Goal: Transaction & Acquisition: Subscribe to service/newsletter

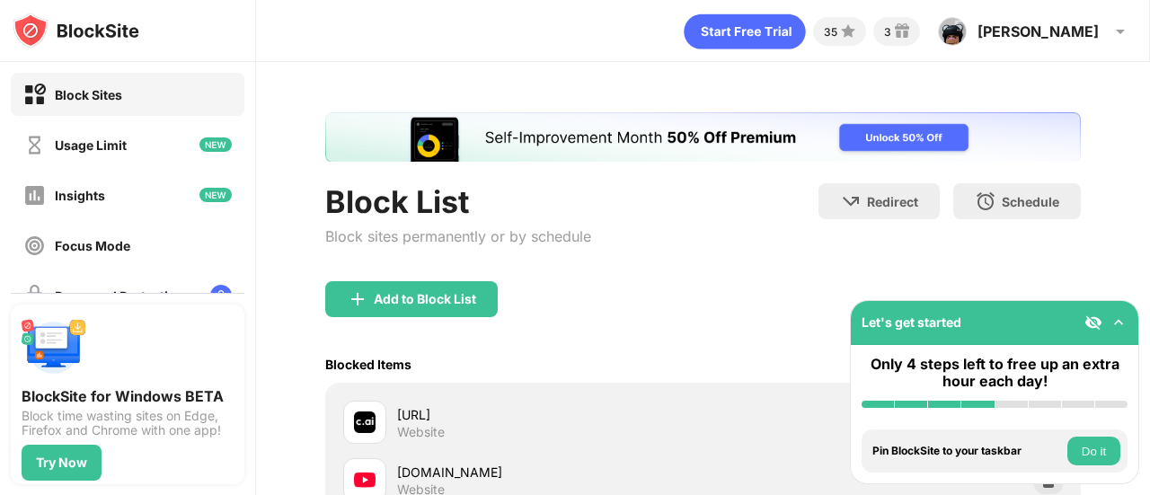
scroll to position [180, 0]
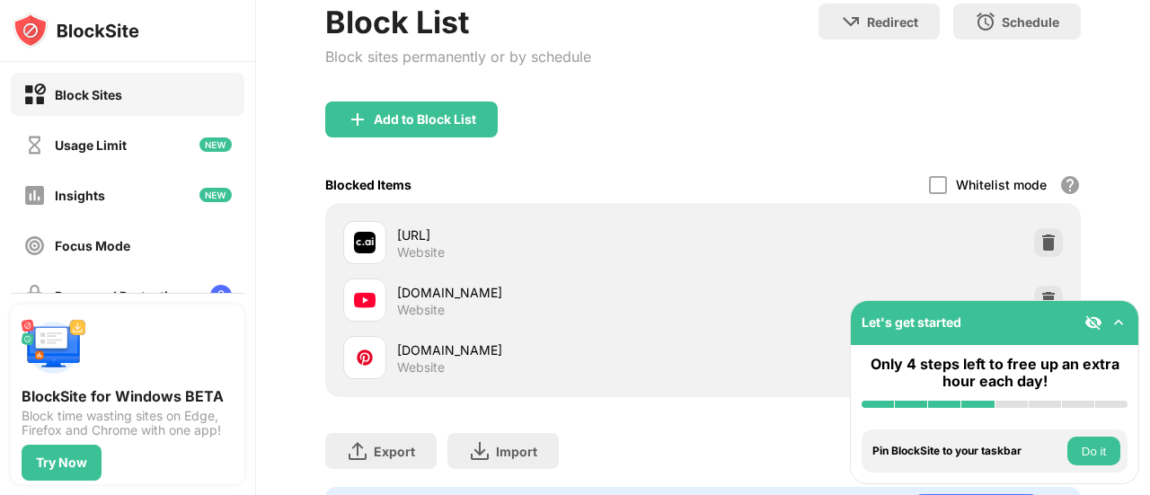
click at [465, 138] on div "Add to Block List" at bounding box center [703, 134] width 756 height 65
click at [471, 100] on div "Block List Block sites permanently or by schedule" at bounding box center [458, 53] width 266 height 98
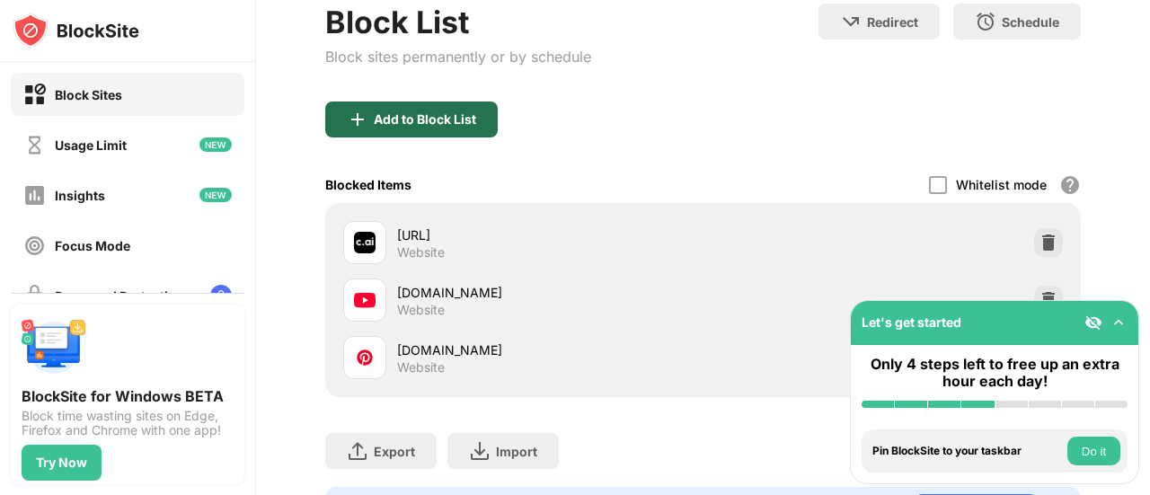
click at [470, 110] on div "Add to Block List" at bounding box center [411, 120] width 173 height 36
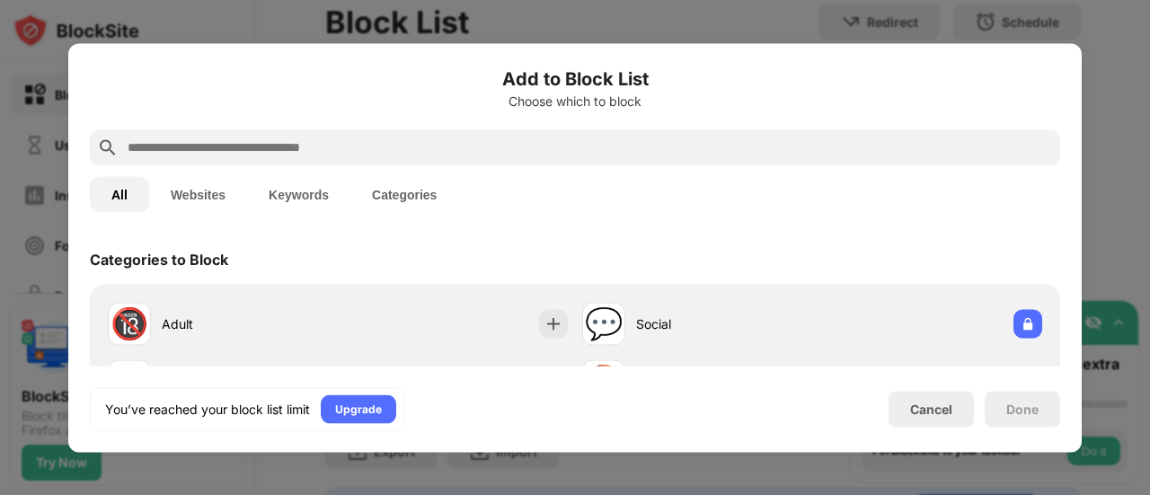
drag, startPoint x: 422, startPoint y: 161, endPoint x: 416, endPoint y: 150, distance: 12.1
click at [418, 153] on div at bounding box center [575, 147] width 971 height 36
click at [414, 144] on input "text" at bounding box center [590, 148] width 928 height 22
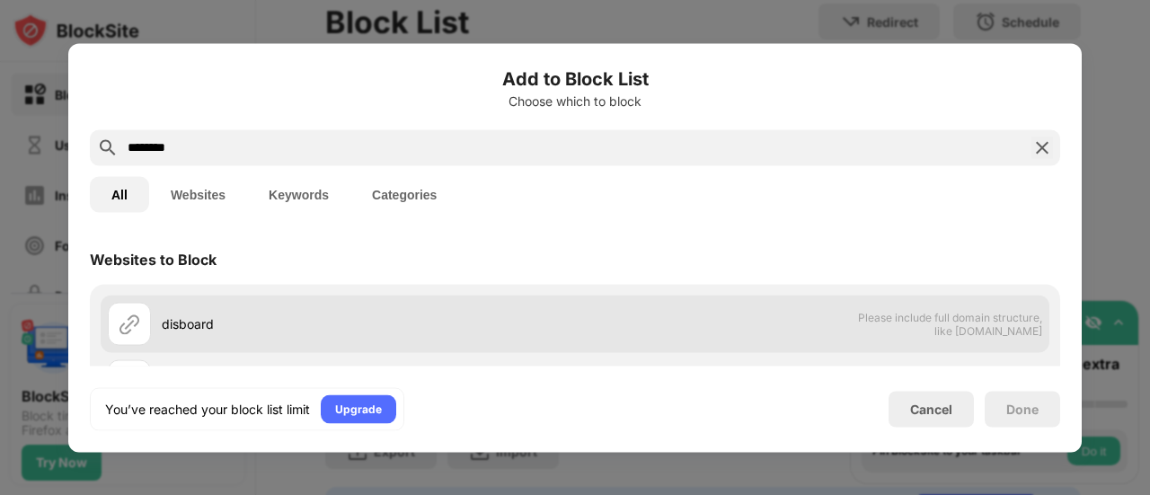
scroll to position [90, 0]
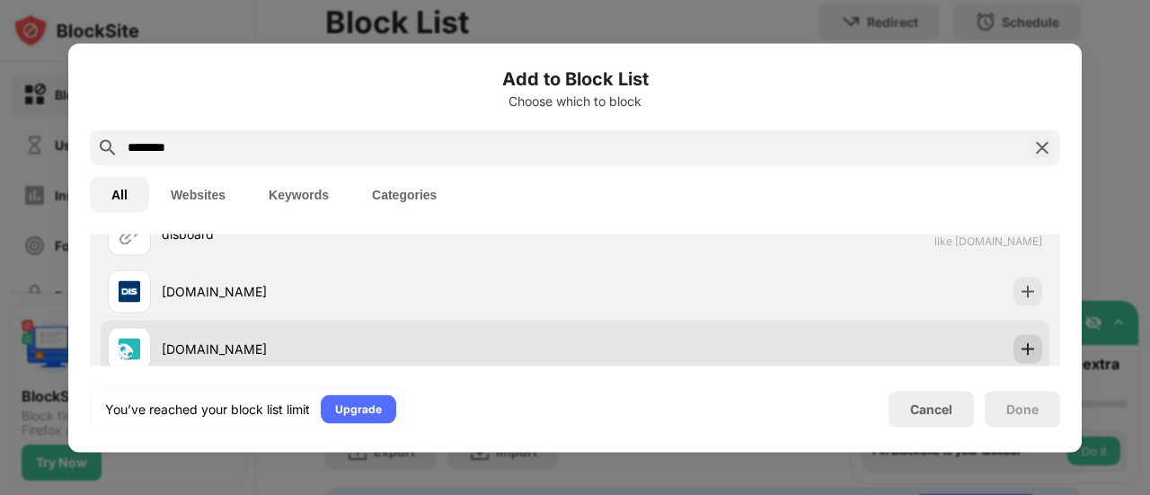
type input "********"
click at [1020, 341] on img at bounding box center [1028, 349] width 18 height 18
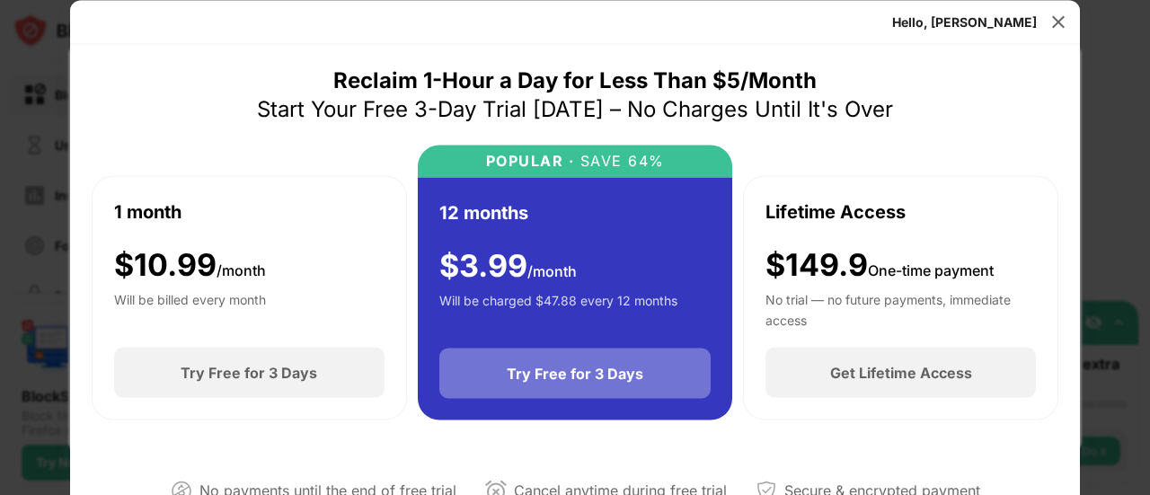
click at [546, 376] on div "Try Free for 3 Days" at bounding box center [575, 374] width 137 height 18
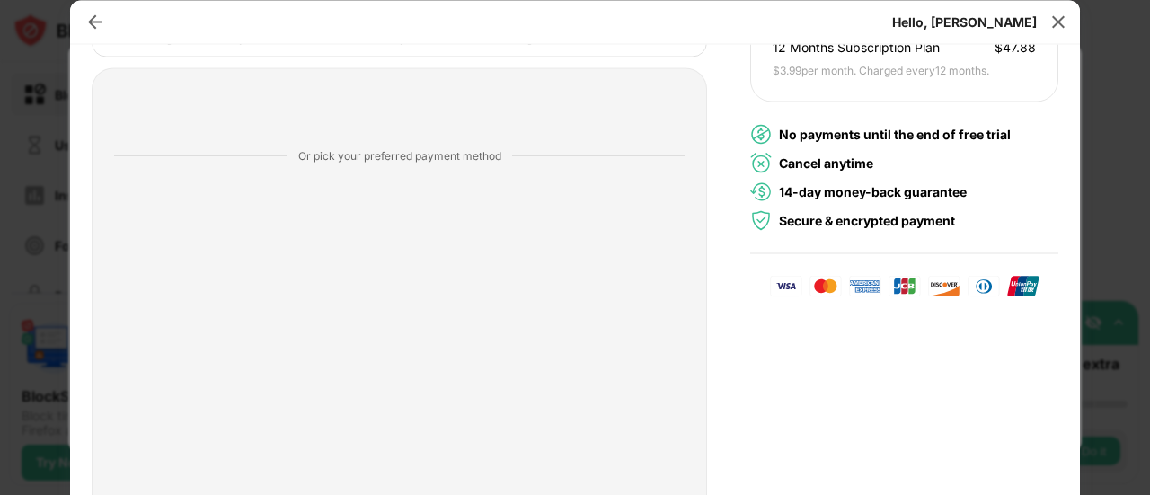
scroll to position [280, 0]
click at [1114, 251] on div at bounding box center [575, 247] width 1150 height 495
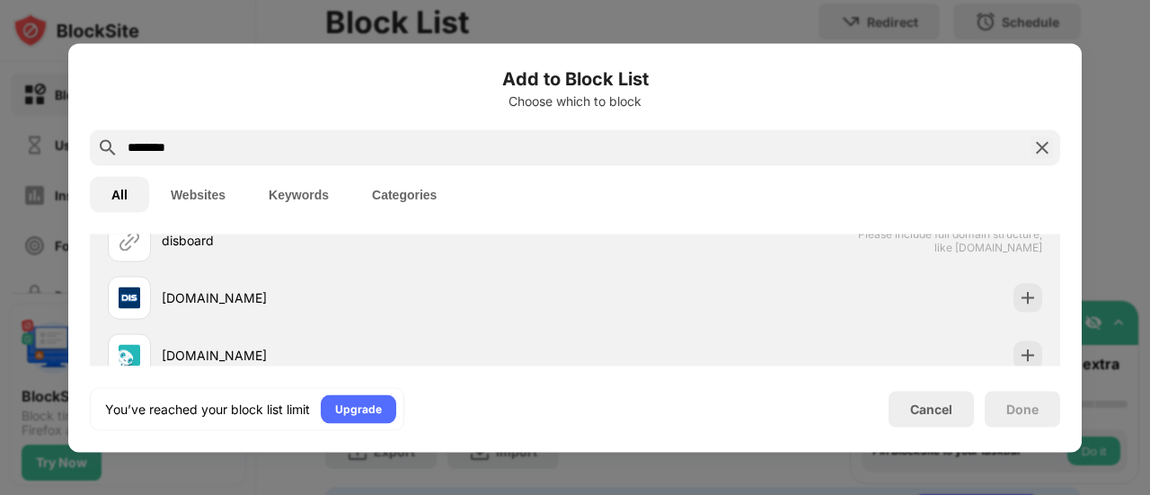
scroll to position [0, 0]
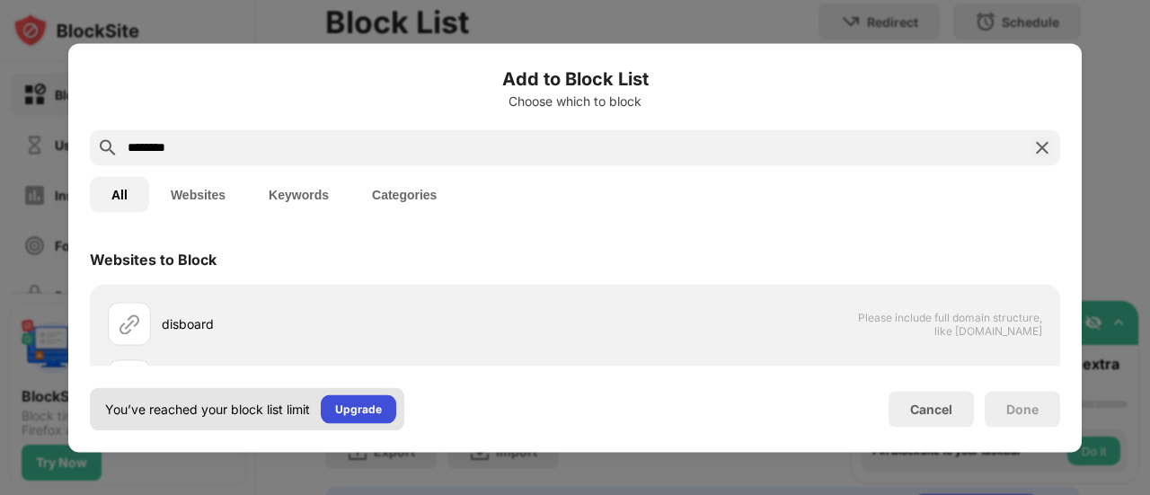
click at [358, 400] on div "Upgrade" at bounding box center [358, 409] width 47 height 18
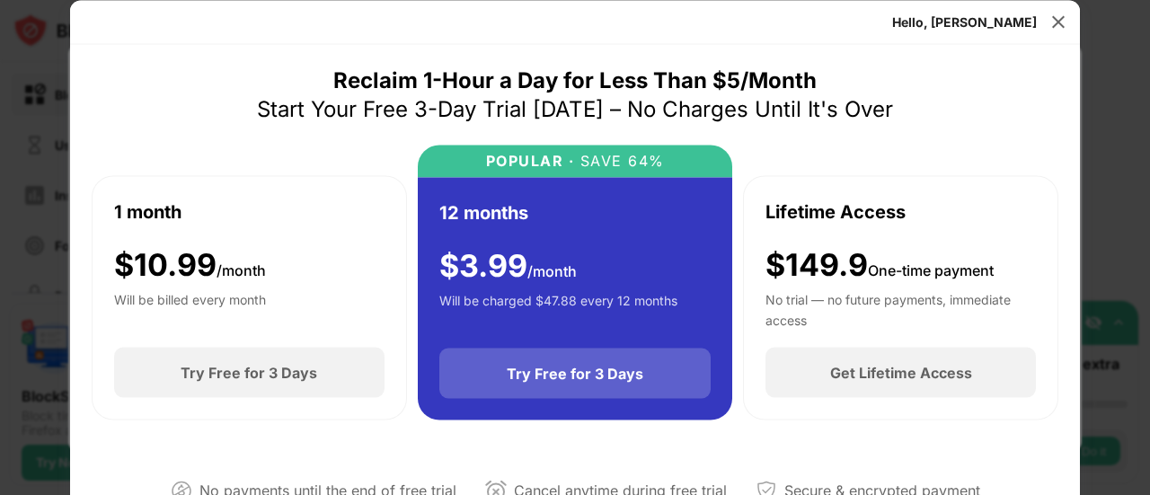
click at [511, 365] on div "Try Free for 3 Days" at bounding box center [576, 374] width 272 height 50
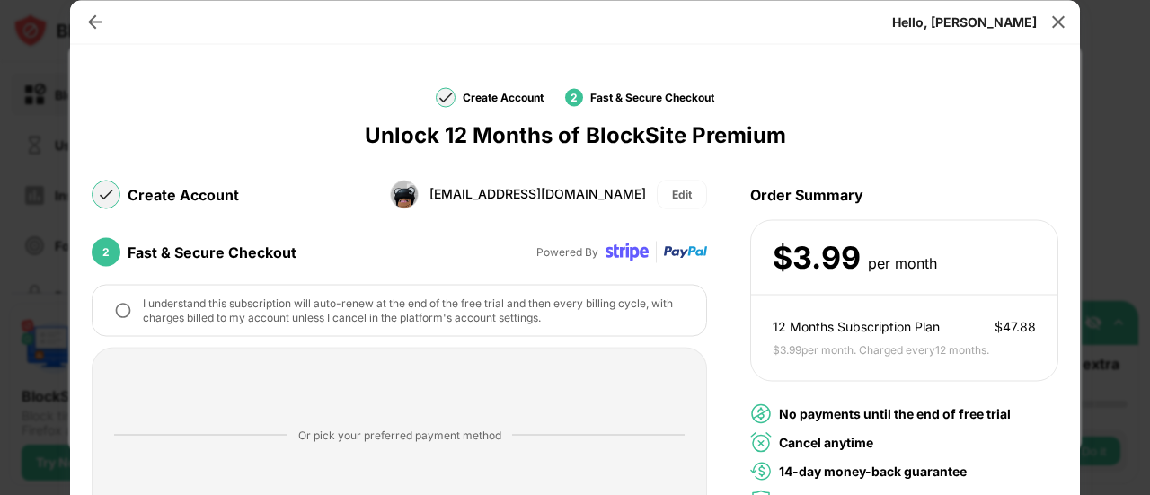
scroll to position [180, 0]
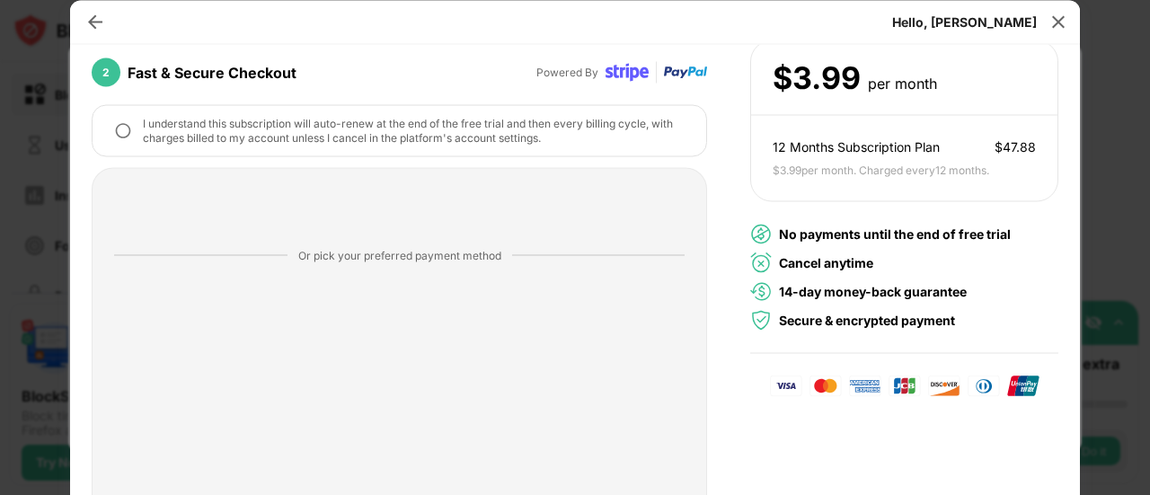
click at [1008, 157] on div "12 Months Subscription Plan $ 47.88 $ 3.99 per month. Charged every 12 months ." at bounding box center [904, 158] width 306 height 84
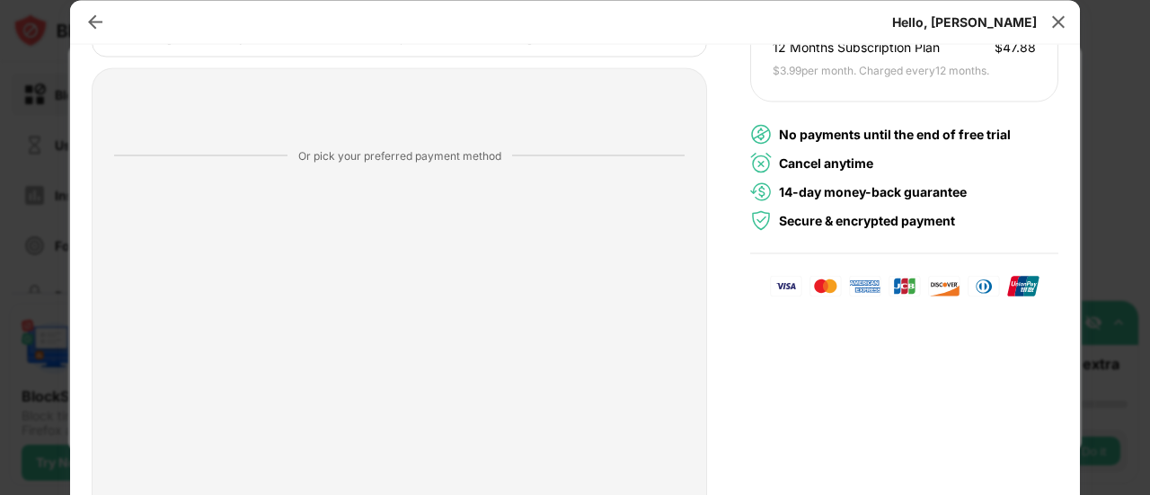
scroll to position [280, 0]
click at [0, 255] on div at bounding box center [575, 247] width 1150 height 495
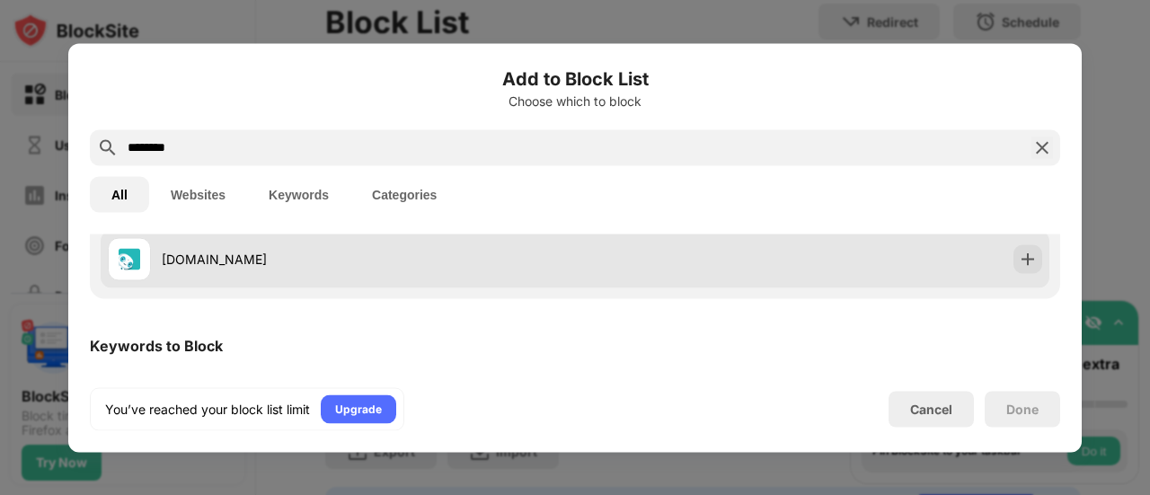
scroll to position [263, 0]
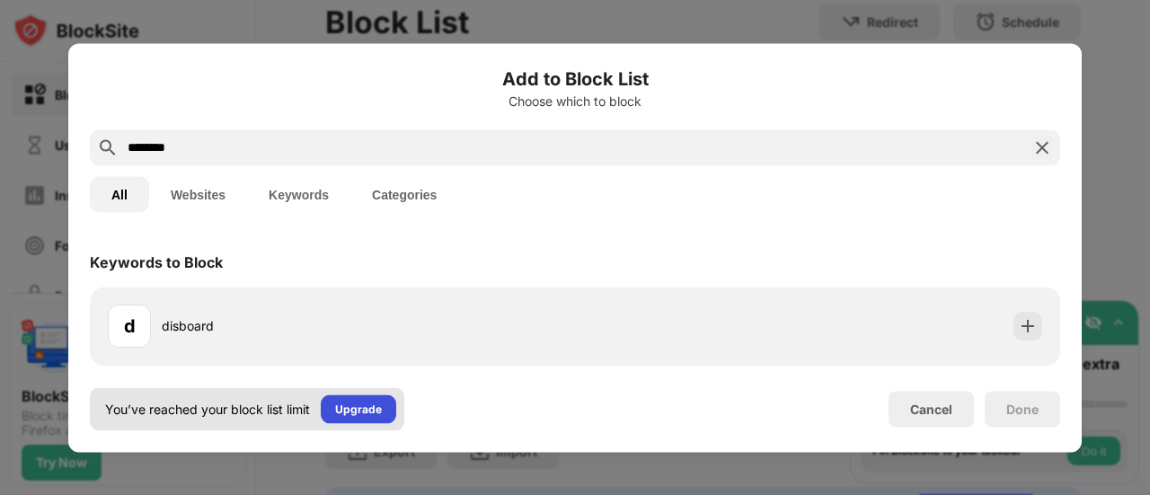
click at [346, 414] on div "Upgrade" at bounding box center [358, 409] width 47 height 18
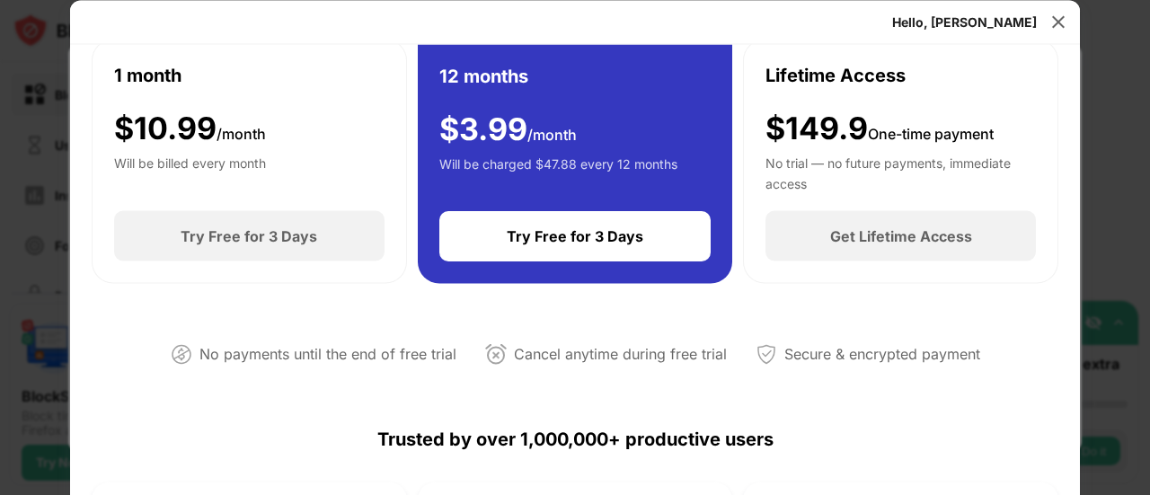
scroll to position [47, 0]
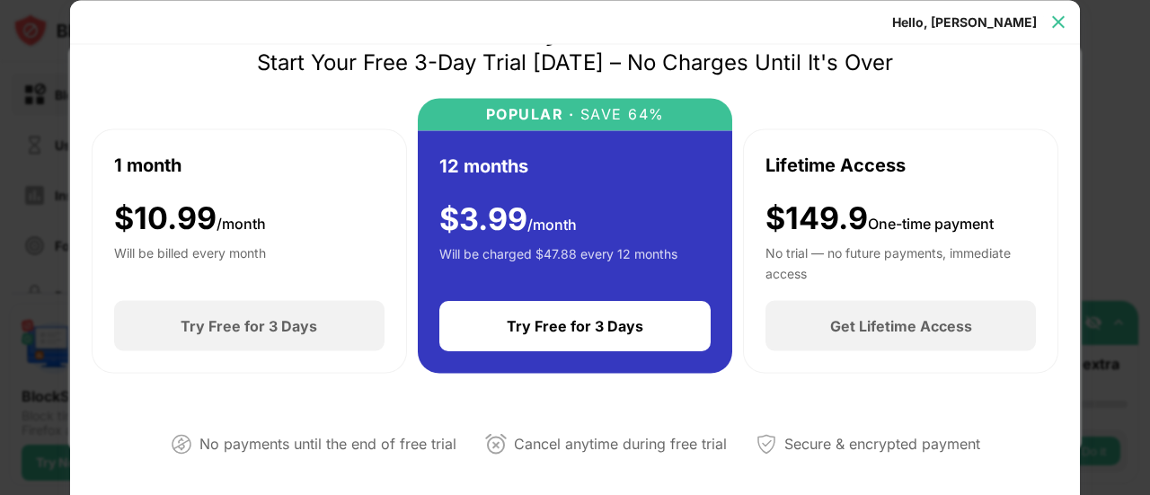
click at [1063, 24] on img at bounding box center [1059, 22] width 18 height 18
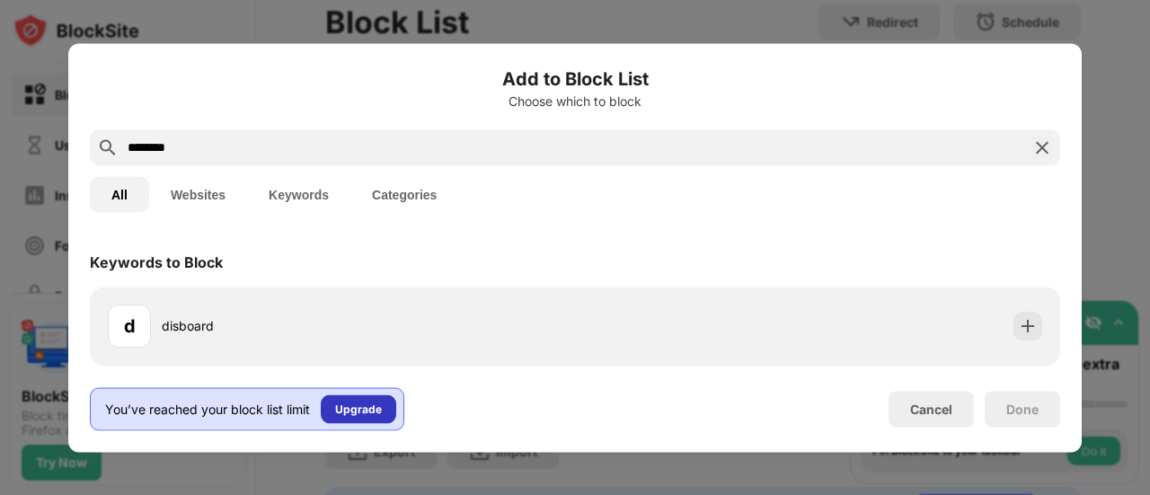
click at [351, 419] on div "Upgrade" at bounding box center [359, 409] width 76 height 29
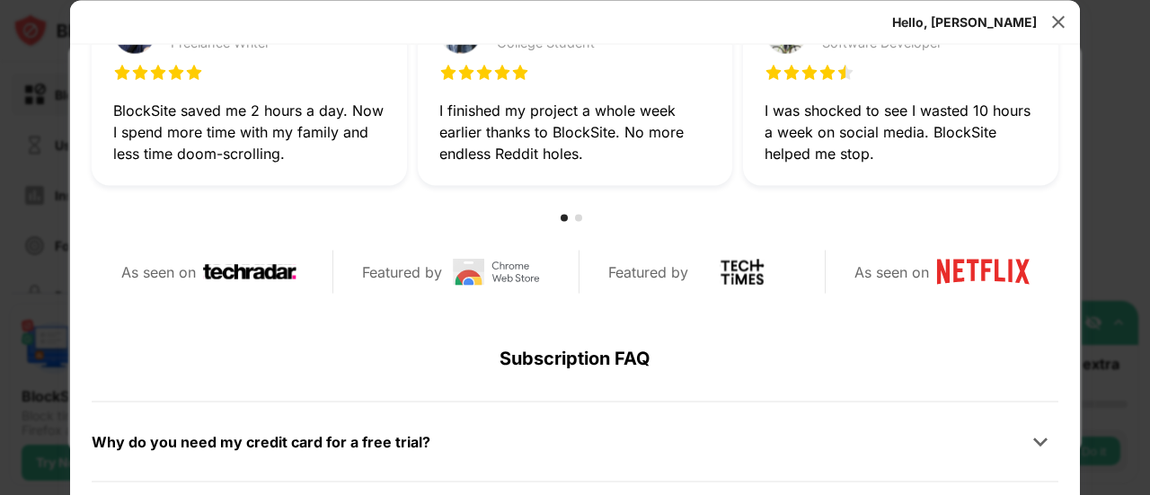
scroll to position [539, 0]
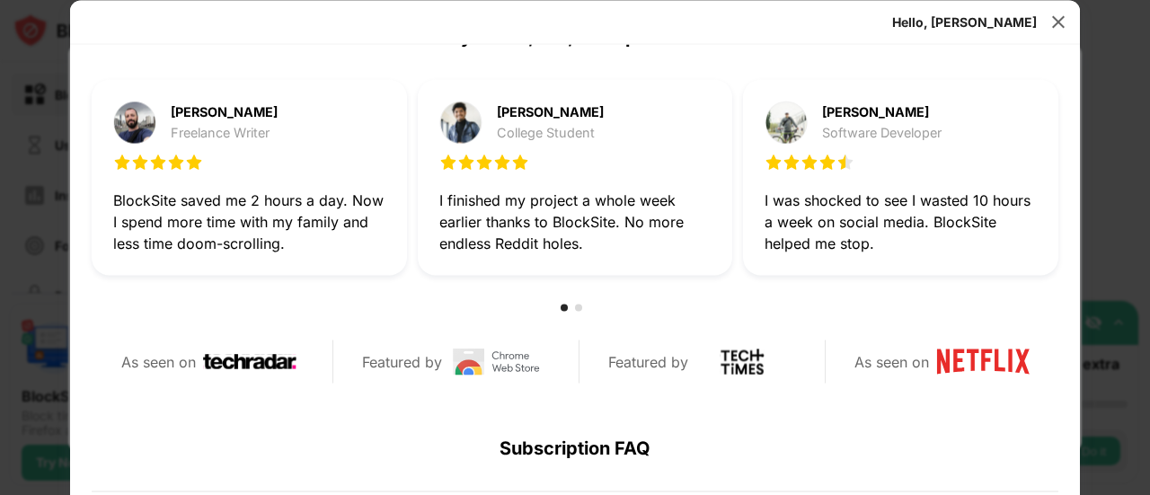
click at [705, 209] on div "[PERSON_NAME] College Student I finished my project a whole week earlier thanks…" at bounding box center [575, 178] width 315 height 196
click at [956, 230] on div "I was shocked to see I wasted 10 hours a week on social media. BlockSite helped…" at bounding box center [901, 222] width 272 height 65
click at [982, 183] on div "[PERSON_NAME] Software Developer I was shocked to see I wasted 10 hours a week …" at bounding box center [901, 178] width 272 height 153
click at [780, 129] on img at bounding box center [786, 123] width 43 height 43
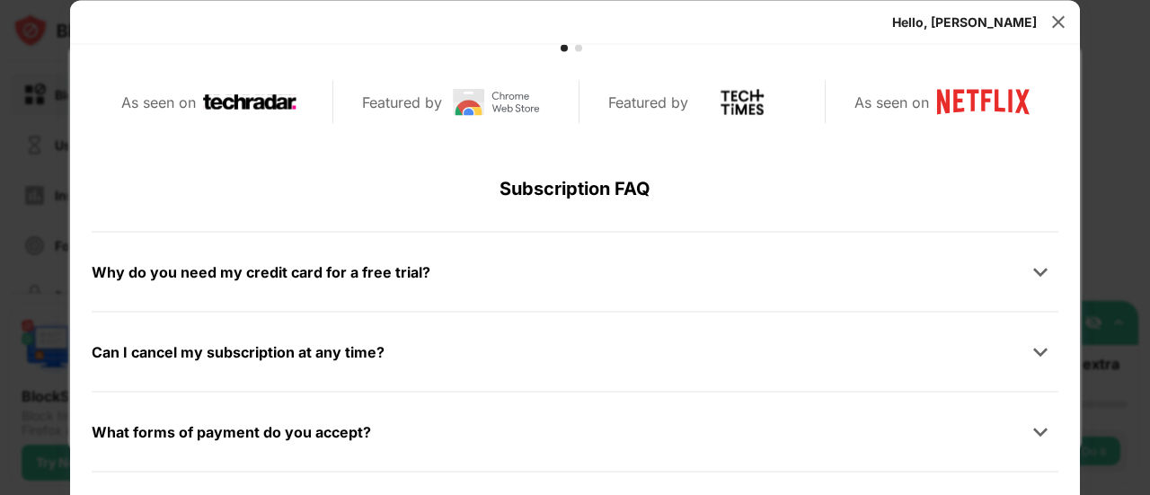
scroll to position [856, 0]
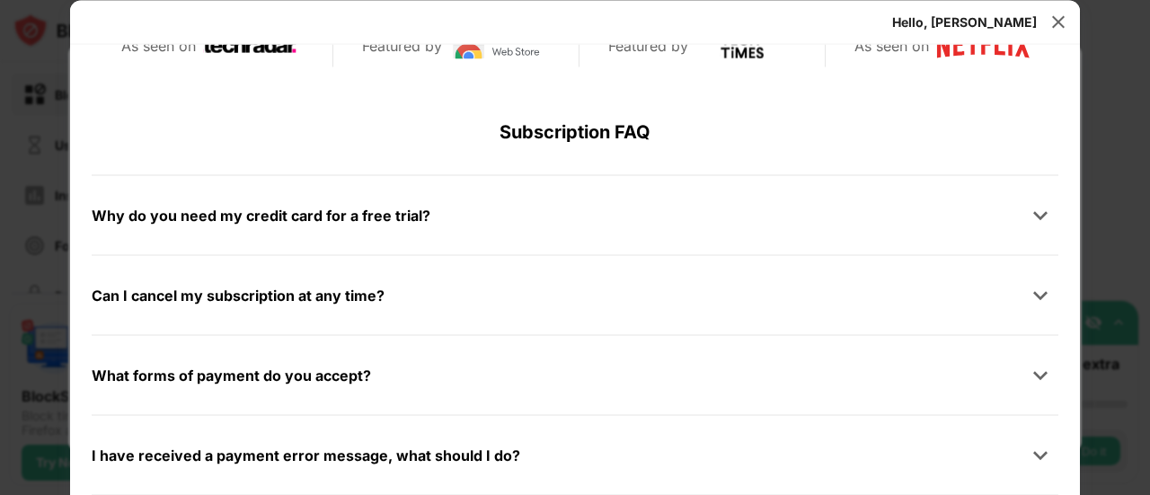
click at [326, 276] on div "Can I cancel my subscription at any time? You can cancel your BlockSite subscri…" at bounding box center [575, 295] width 967 height 80
click at [361, 215] on div "Why do you need my credit card for a free trial?" at bounding box center [261, 215] width 339 height 26
click at [344, 369] on div "What forms of payment do you accept?" at bounding box center [232, 375] width 280 height 26
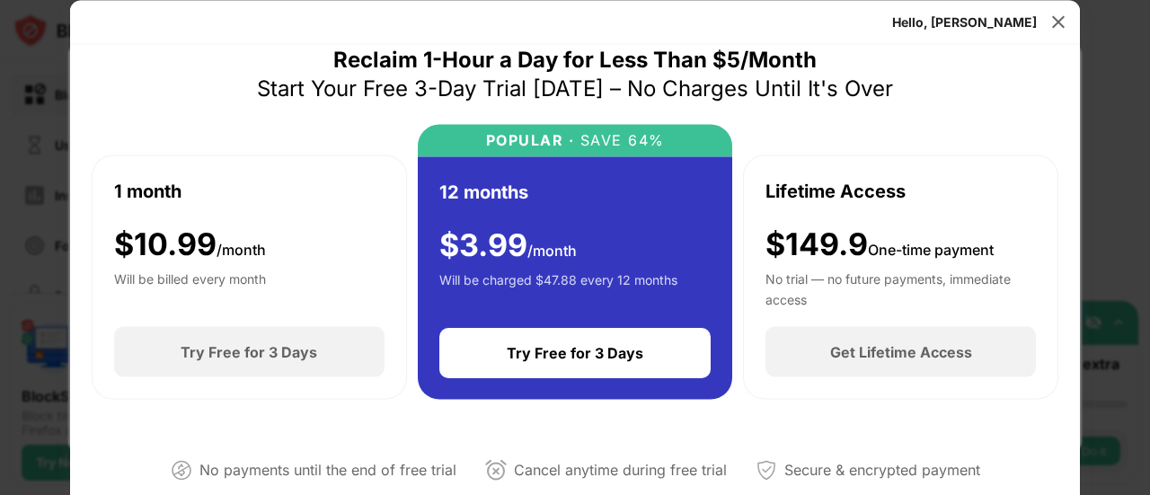
scroll to position [0, 0]
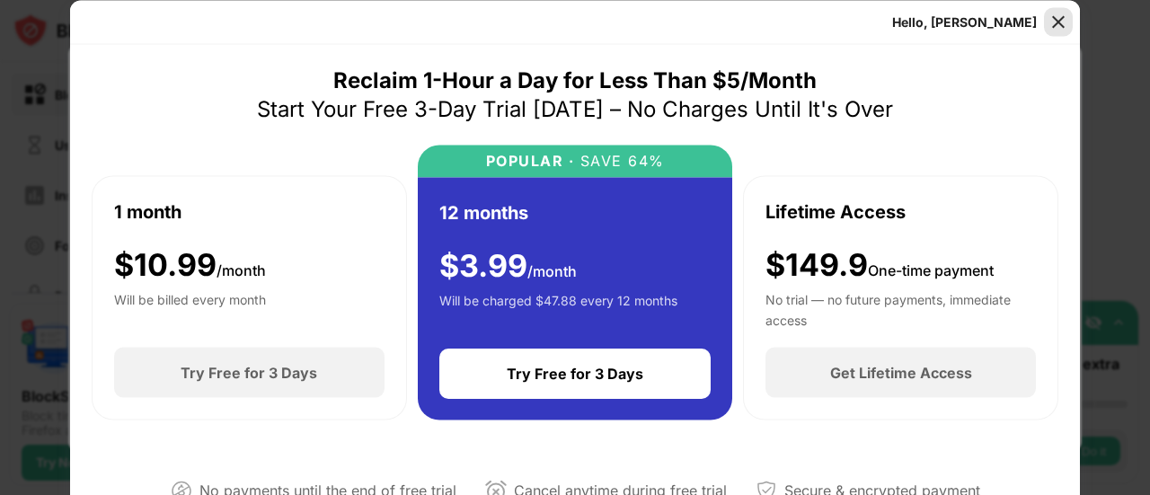
click at [1054, 30] on img at bounding box center [1059, 22] width 18 height 18
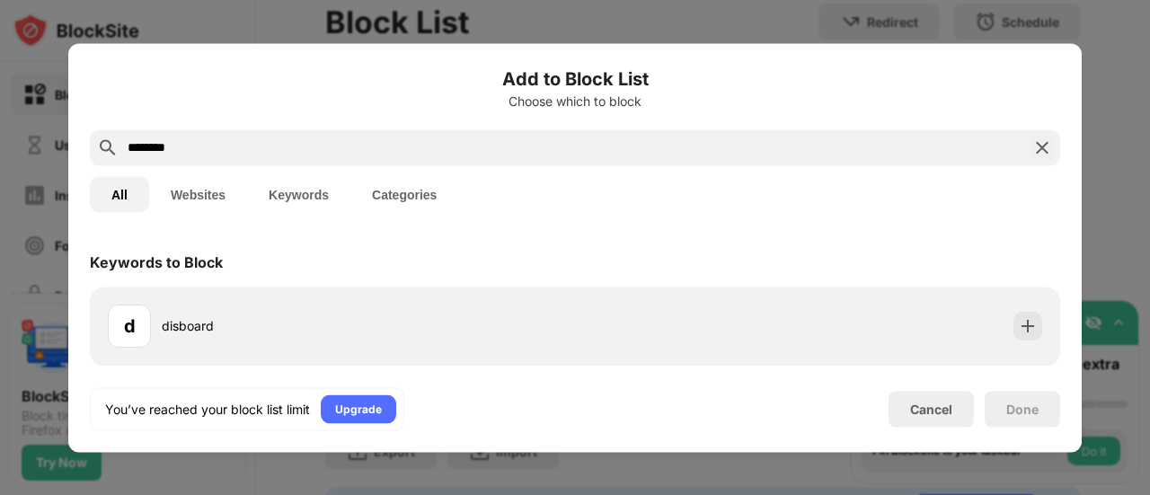
click at [0, 76] on div at bounding box center [575, 247] width 1150 height 495
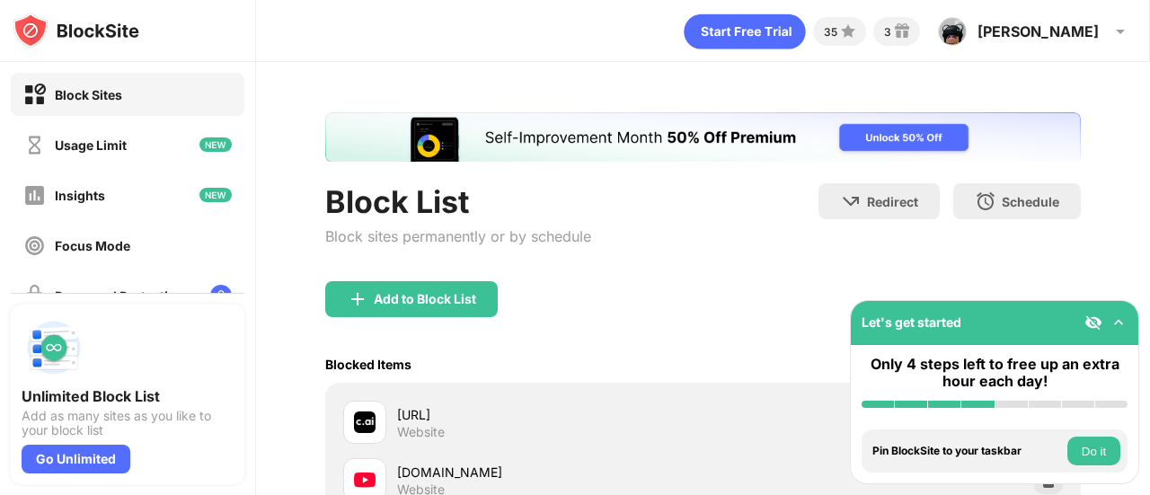
scroll to position [270, 0]
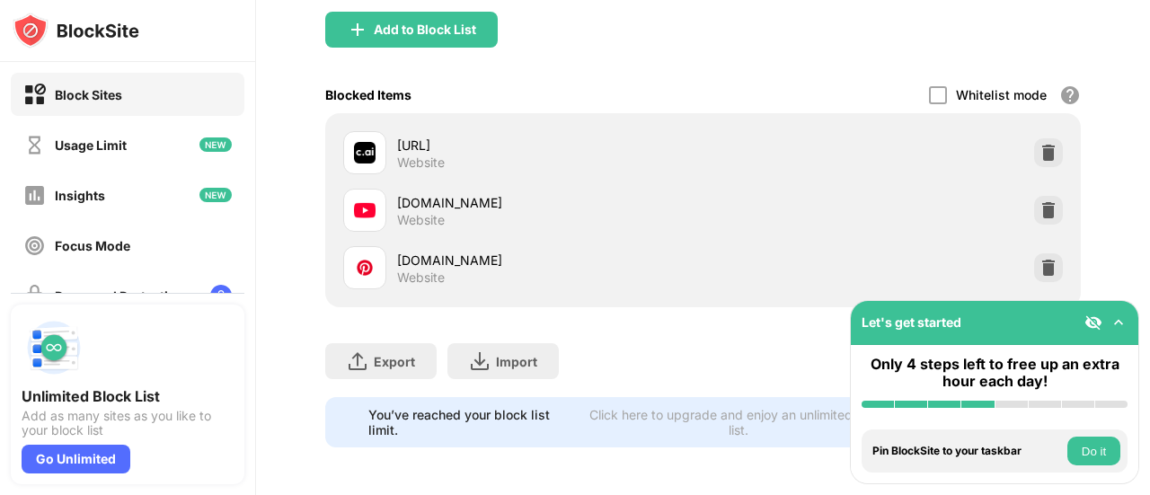
click at [384, 266] on div at bounding box center [364, 267] width 43 height 43
